Goal: Information Seeking & Learning: Check status

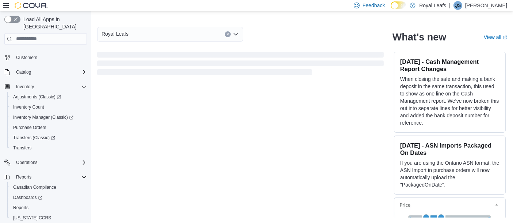
scroll to position [38, 0]
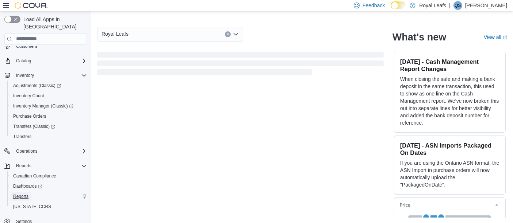
click at [25, 194] on span "Reports" at bounding box center [20, 197] width 15 height 6
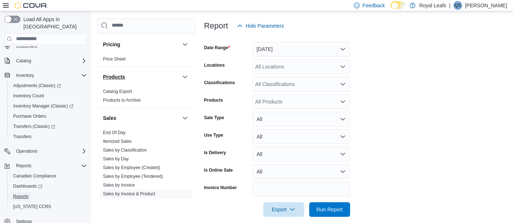
scroll to position [467, 0]
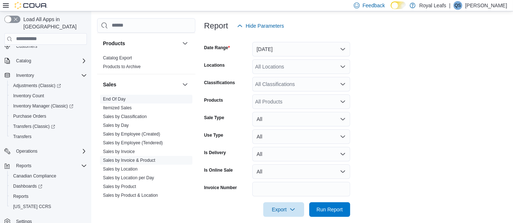
click at [114, 97] on link "End Of Day" at bounding box center [114, 99] width 23 height 5
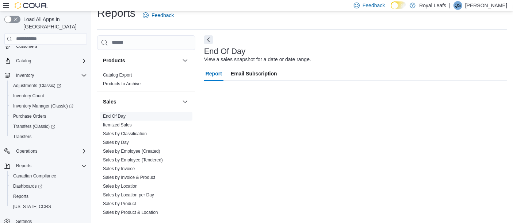
scroll to position [11, 0]
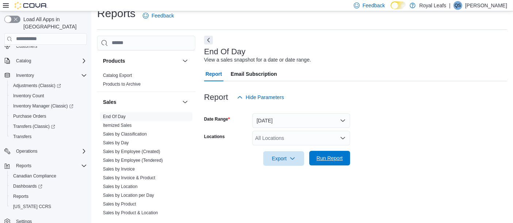
click at [332, 158] on span "Run Report" at bounding box center [329, 158] width 26 height 7
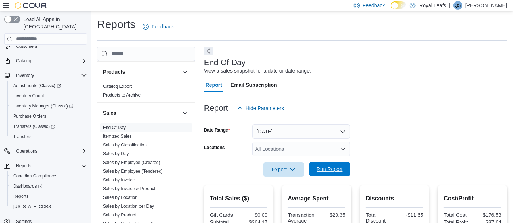
click at [331, 168] on span "Run Report" at bounding box center [329, 169] width 26 height 7
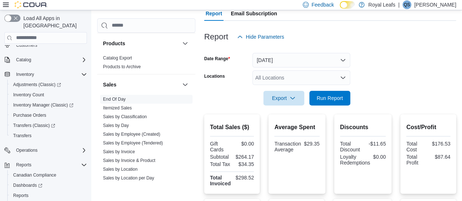
scroll to position [61, 0]
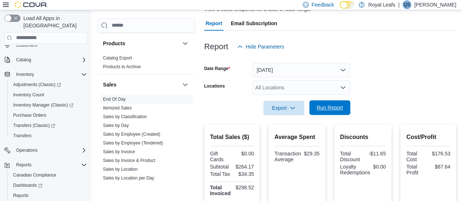
click at [331, 110] on span "Run Report" at bounding box center [329, 107] width 26 height 7
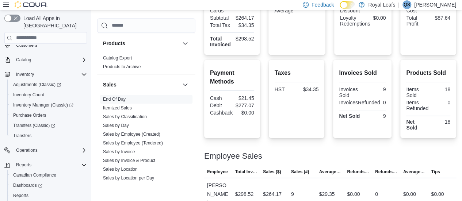
scroll to position [88, 0]
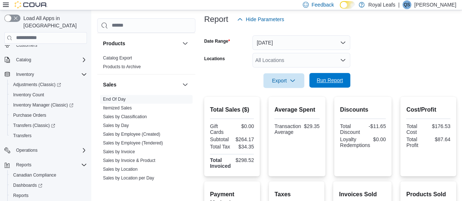
click at [330, 81] on span "Run Report" at bounding box center [329, 80] width 26 height 7
click at [333, 81] on span "Run Report" at bounding box center [329, 80] width 26 height 7
click at [329, 83] on span "Run Report" at bounding box center [329, 80] width 26 height 7
click at [329, 82] on span "Run Report" at bounding box center [329, 80] width 26 height 7
click at [331, 81] on span "Run Report" at bounding box center [329, 80] width 26 height 7
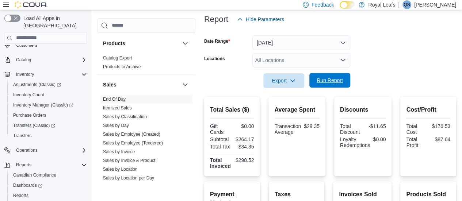
click at [329, 85] on span "Run Report" at bounding box center [330, 80] width 32 height 15
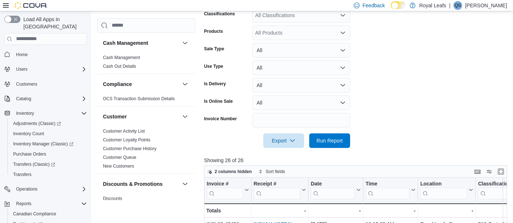
scroll to position [219, 0]
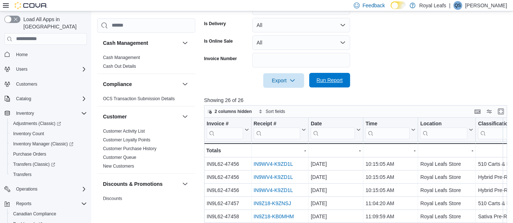
drag, startPoint x: 324, startPoint y: 76, endPoint x: 329, endPoint y: 77, distance: 5.2
click at [324, 76] on span "Run Report" at bounding box center [330, 80] width 32 height 15
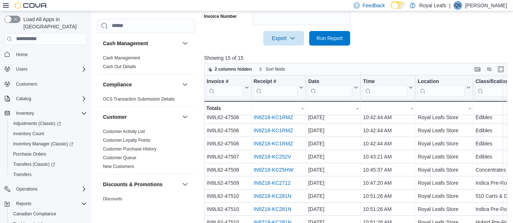
scroll to position [278, 0]
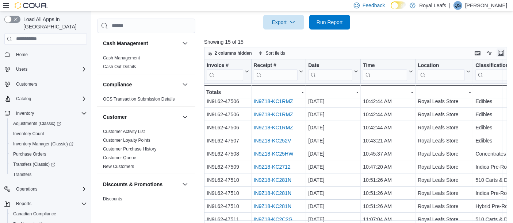
click at [505, 49] on button "Enter fullscreen" at bounding box center [500, 53] width 9 height 9
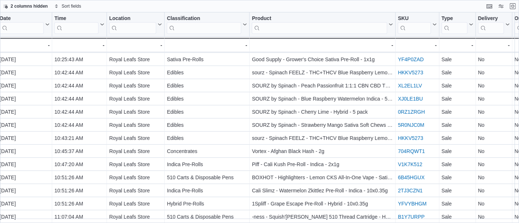
scroll to position [29, 86]
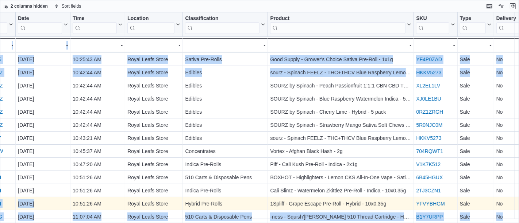
drag, startPoint x: 117, startPoint y: 206, endPoint x: 104, endPoint y: 206, distance: 12.8
click at [104, 206] on div "Invoice # Click to view column header actions Receipt # Click to view column he…" at bounding box center [259, 117] width 519 height 211
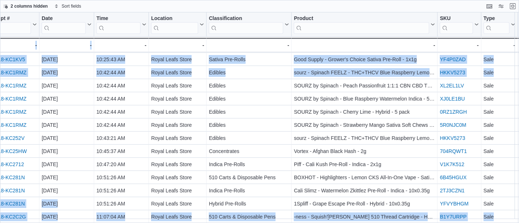
scroll to position [29, 0]
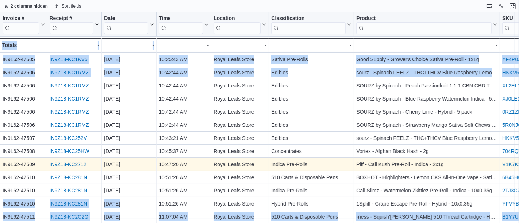
click at [73, 162] on link "IN9Z18-KC2712" at bounding box center [68, 165] width 37 height 6
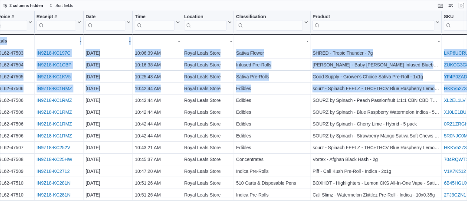
scroll to position [0, 0]
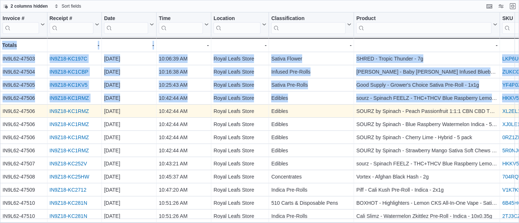
click at [70, 110] on link "IN9Z18-KC1RMZ" at bounding box center [69, 111] width 39 height 6
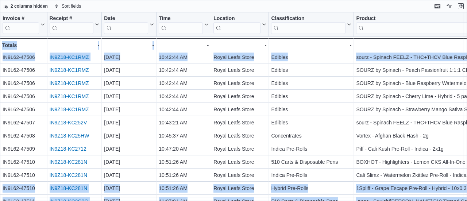
scroll to position [51, 0]
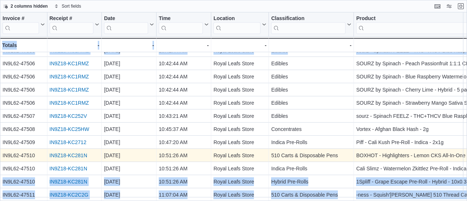
click at [66, 153] on link "IN9Z18-KC281N" at bounding box center [69, 156] width 38 height 6
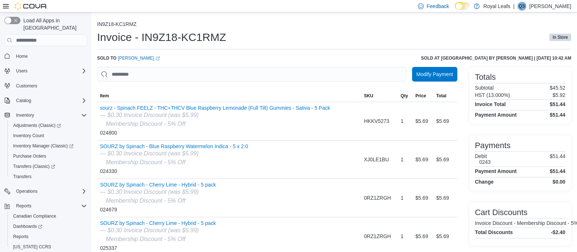
drag, startPoint x: 509, startPoint y: 1, endPoint x: 321, endPoint y: 39, distance: 192.1
click at [321, 39] on div "Invoice - IN9Z18-KC1RMZ In Store" at bounding box center [334, 37] width 474 height 15
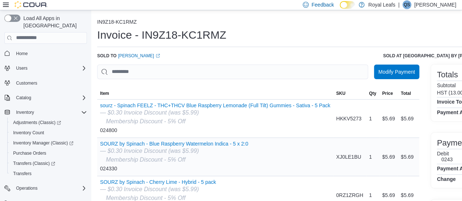
drag, startPoint x: 565, startPoint y: 2, endPoint x: 298, endPoint y: 143, distance: 301.6
click at [298, 143] on div "SOURZ by Spinach - Blue Raspberry Watermelon Indica - 5 x 2:0 — $0.30 Invoice D…" at bounding box center [215, 157] width 236 height 38
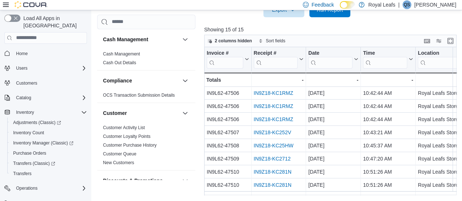
scroll to position [92, 0]
